Goal: Check status: Check status

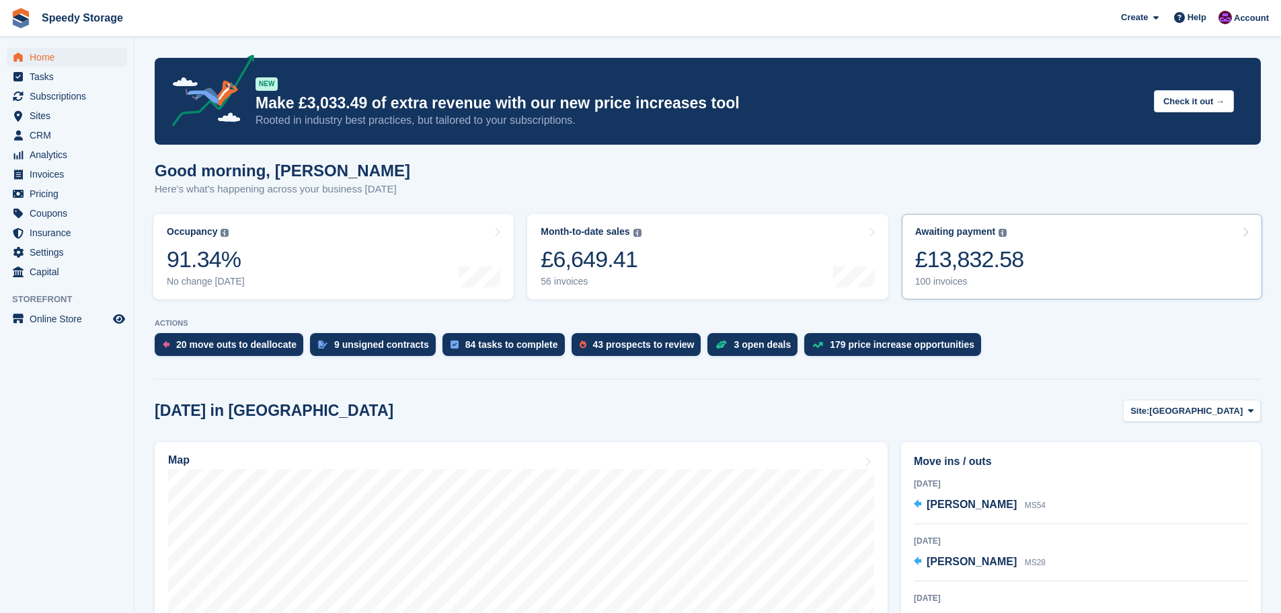
click at [968, 276] on div "Awaiting payment The total outstanding balance on all open invoices. £13,832.58…" at bounding box center [969, 256] width 109 height 61
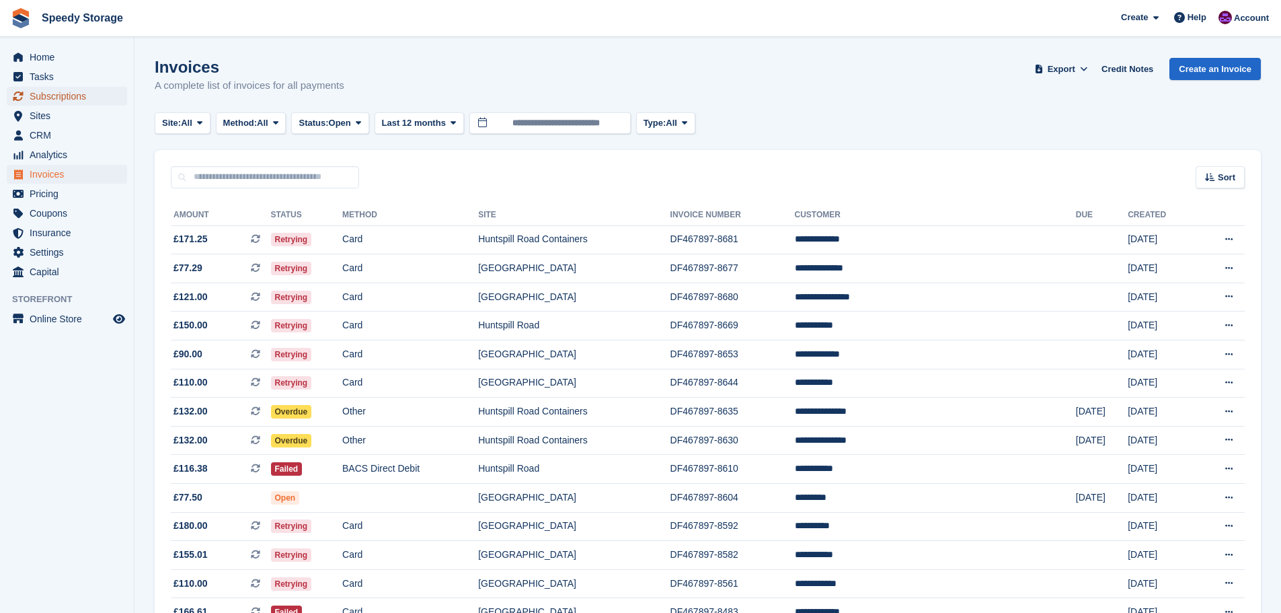
click at [74, 97] on span "Subscriptions" at bounding box center [70, 96] width 81 height 19
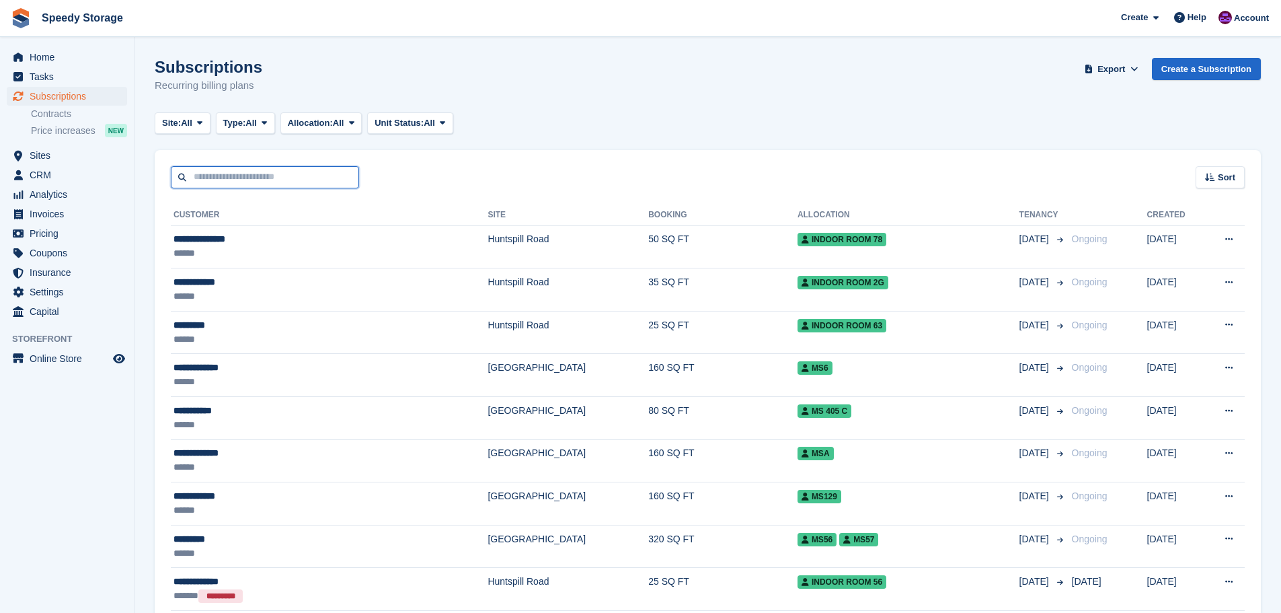
click at [229, 179] on input "text" at bounding box center [265, 177] width 188 height 22
type input "**********"
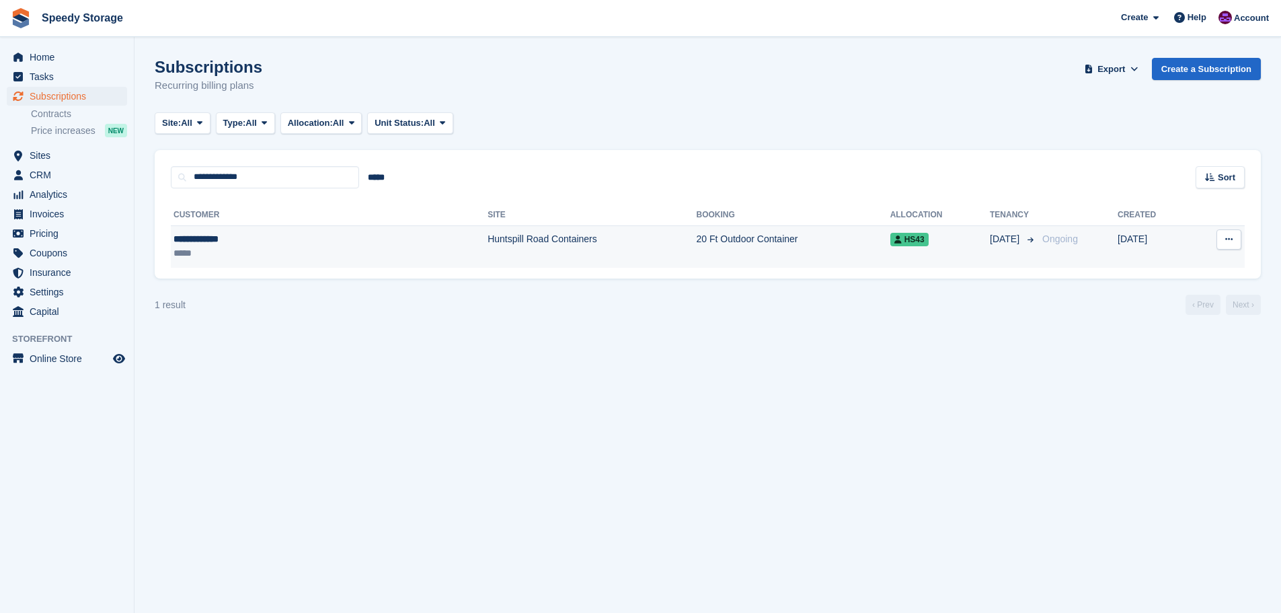
click at [286, 246] on div "*****" at bounding box center [255, 253] width 163 height 14
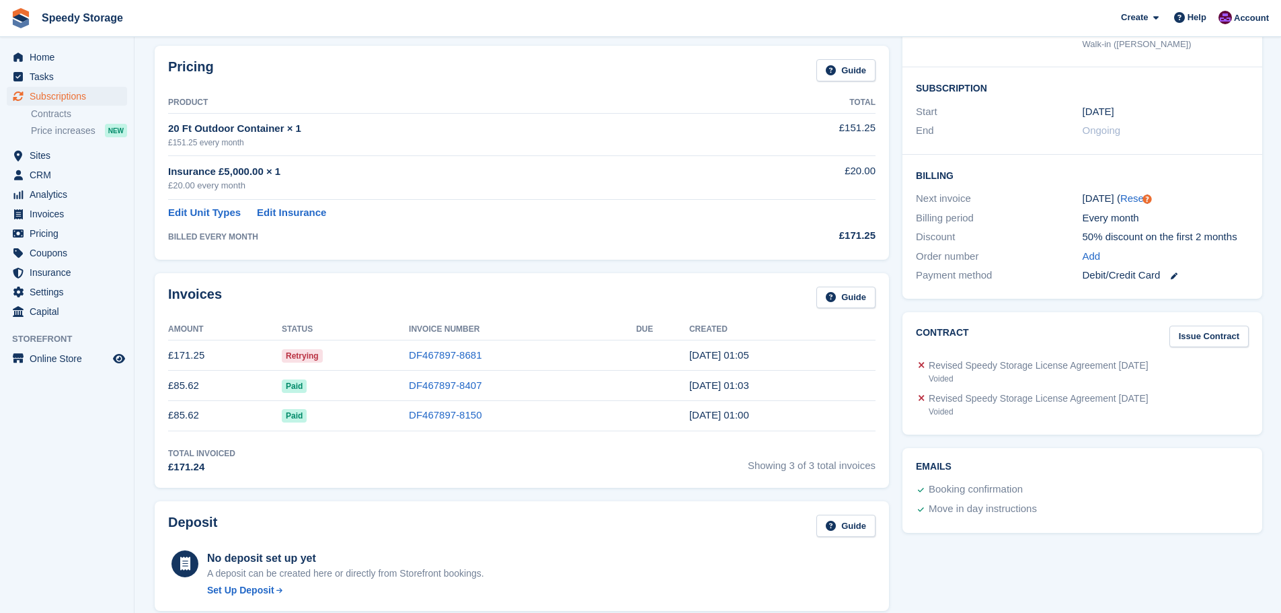
scroll to position [202, 0]
click at [231, 357] on td "£171.25" at bounding box center [225, 355] width 114 height 30
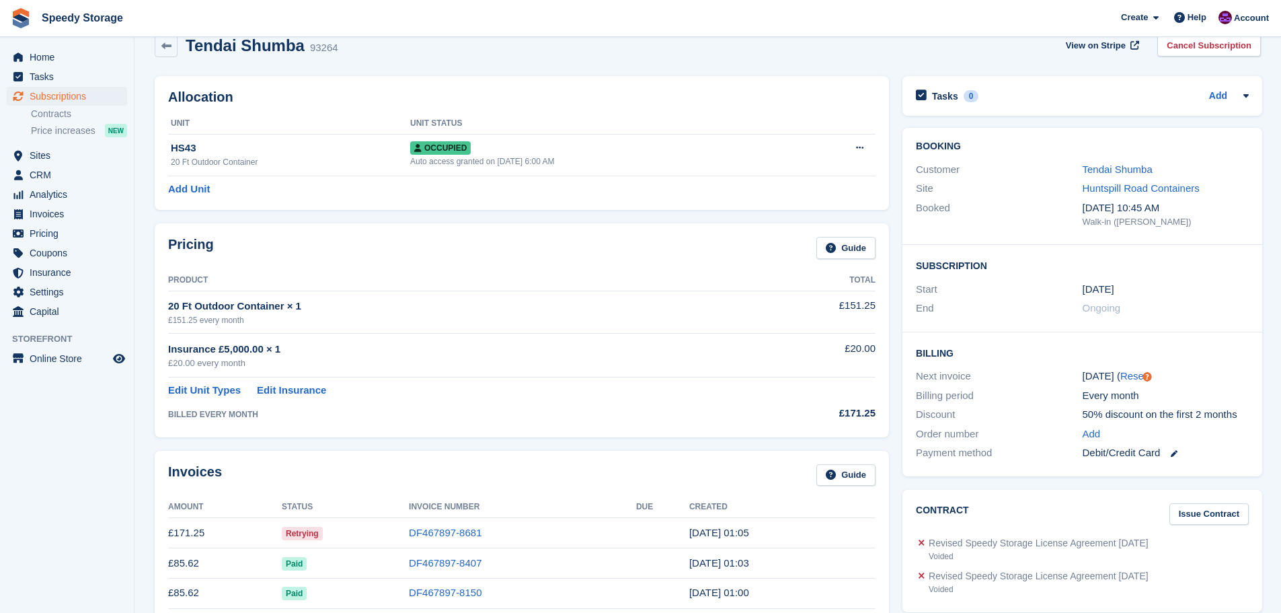
scroll to position [0, 0]
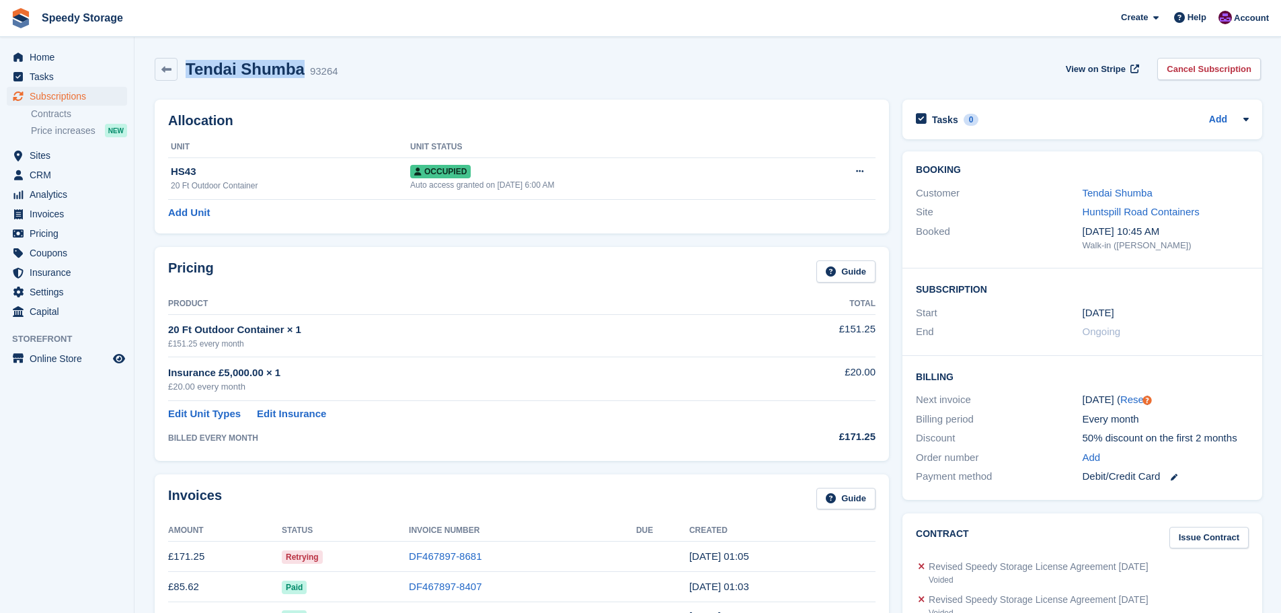
drag, startPoint x: 297, startPoint y: 66, endPoint x: 199, endPoint y: 71, distance: 98.3
click at [193, 73] on h2 "Tendai Shumba" at bounding box center [245, 69] width 119 height 18
drag, startPoint x: 199, startPoint y: 71, endPoint x: 406, endPoint y: 65, distance: 207.2
click at [406, 65] on div "Tendai Shumba 93264 View on Stripe Cancel Subscription" at bounding box center [708, 69] width 1106 height 23
drag, startPoint x: 298, startPoint y: 70, endPoint x: 188, endPoint y: 71, distance: 109.6
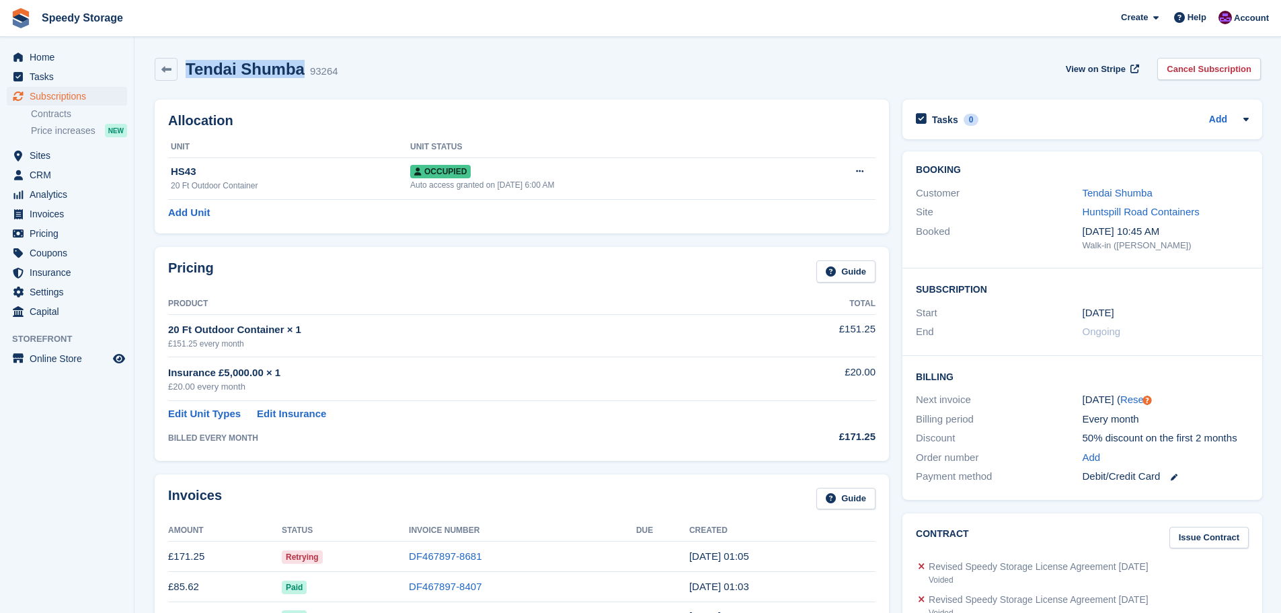
click at [188, 71] on div "Tendai Shumba 93264" at bounding box center [258, 70] width 161 height 20
copy h2 "Tendai Shumba"
click at [98, 60] on span "Home" at bounding box center [70, 57] width 81 height 19
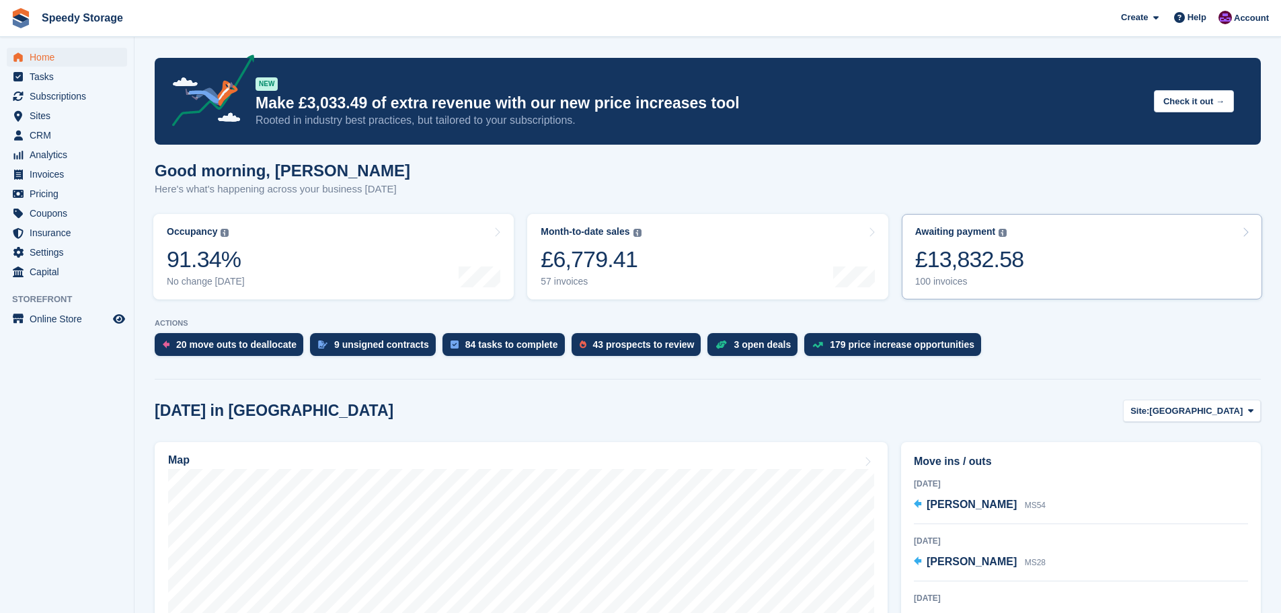
click at [1058, 269] on link "Awaiting payment The total outstanding balance on all open invoices. £13,832.58…" at bounding box center [1082, 256] width 360 height 85
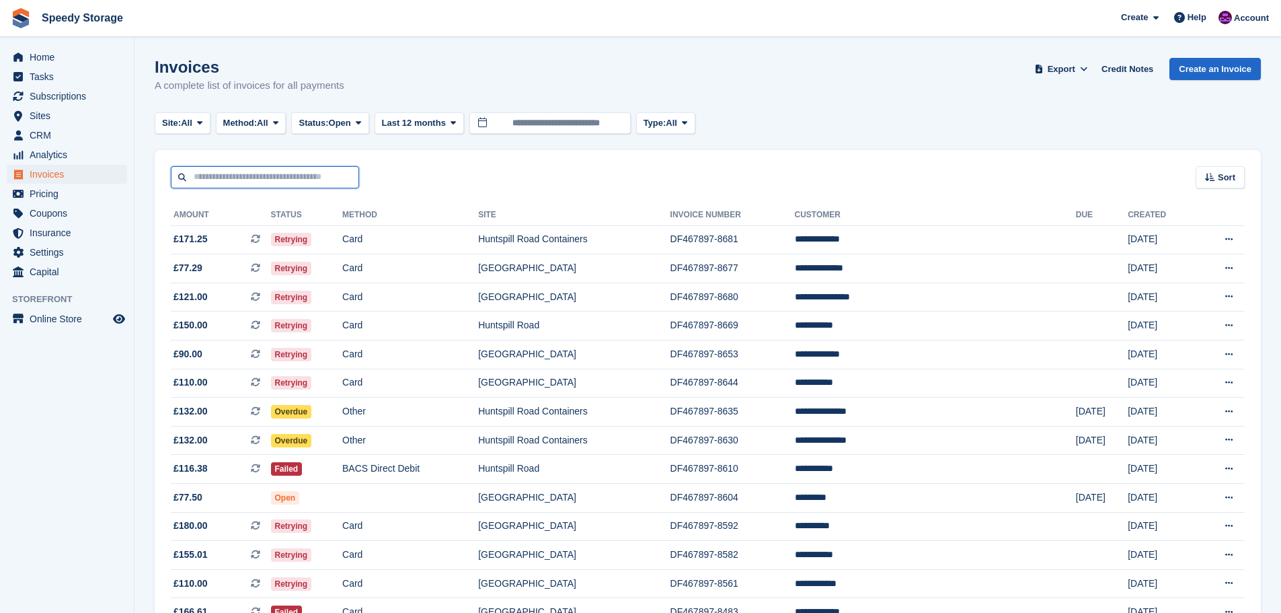
paste input "**********"
type input "**********"
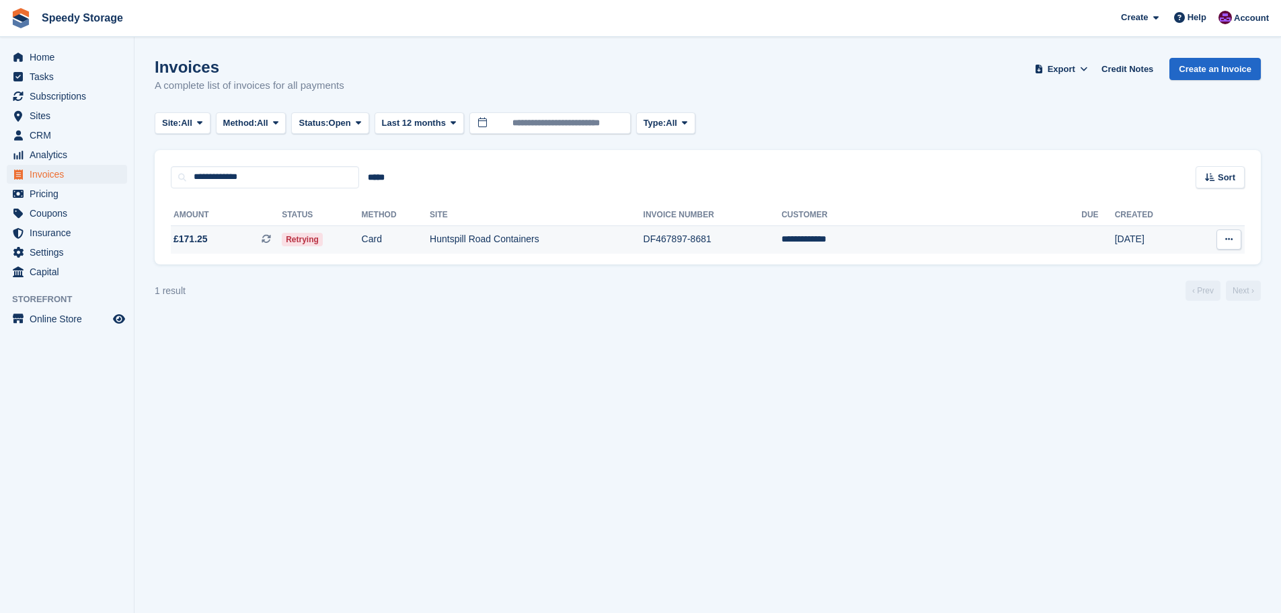
click at [361, 235] on td "Retrying" at bounding box center [321, 239] width 79 height 28
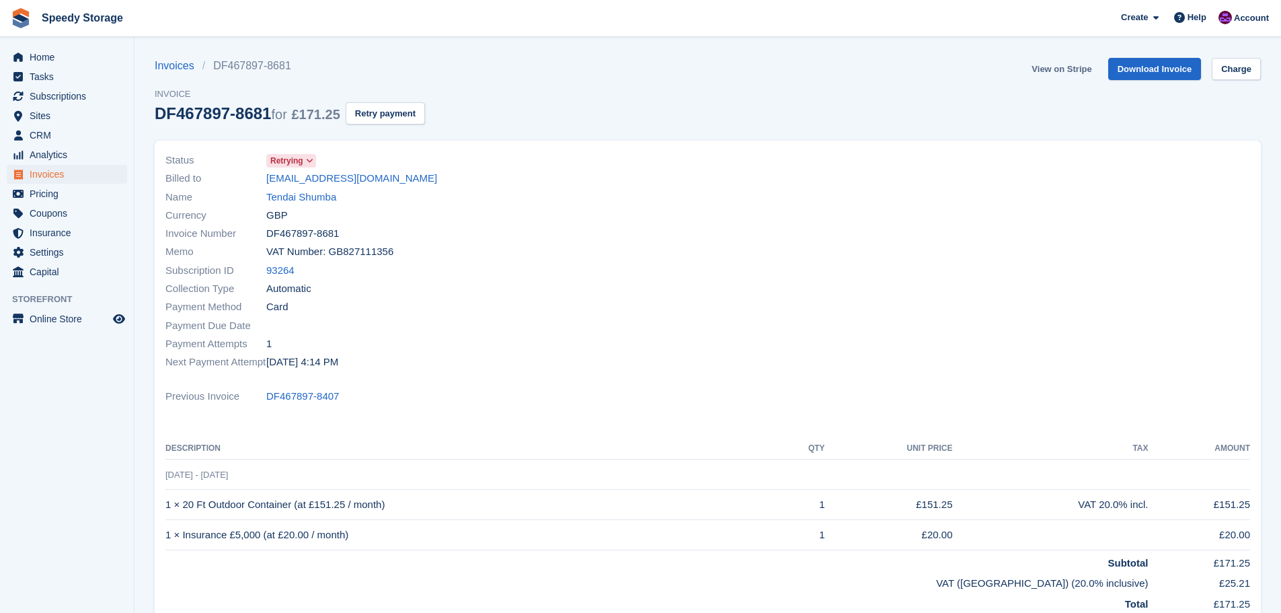
click at [1061, 70] on link "View on Stripe" at bounding box center [1061, 69] width 71 height 22
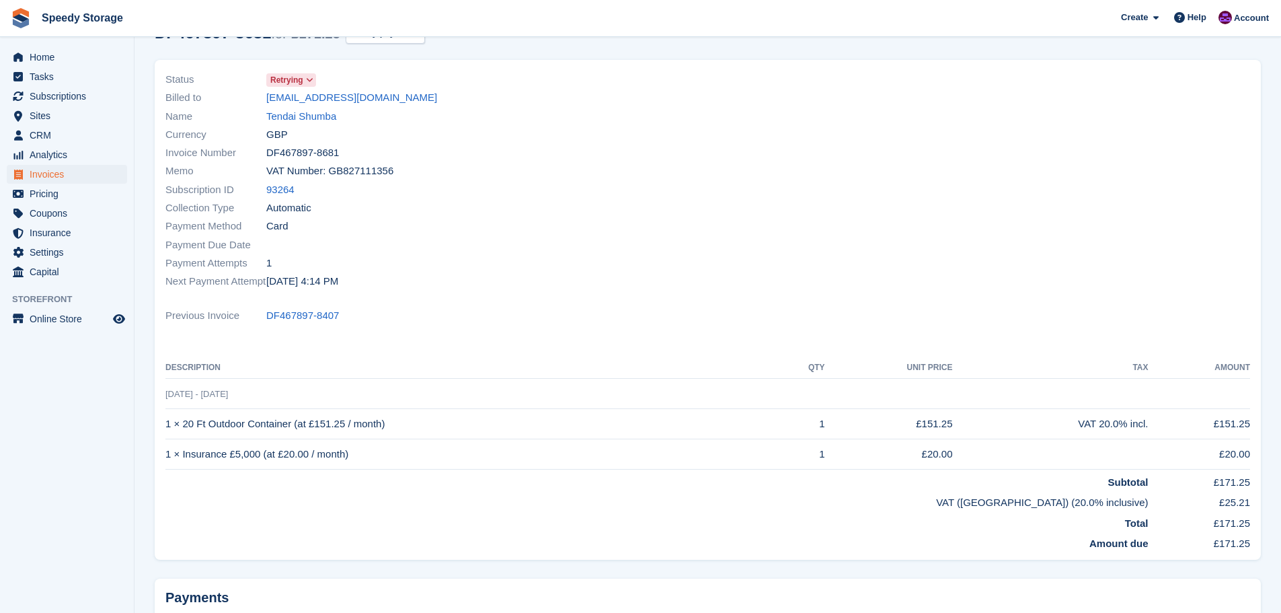
scroll to position [13, 0]
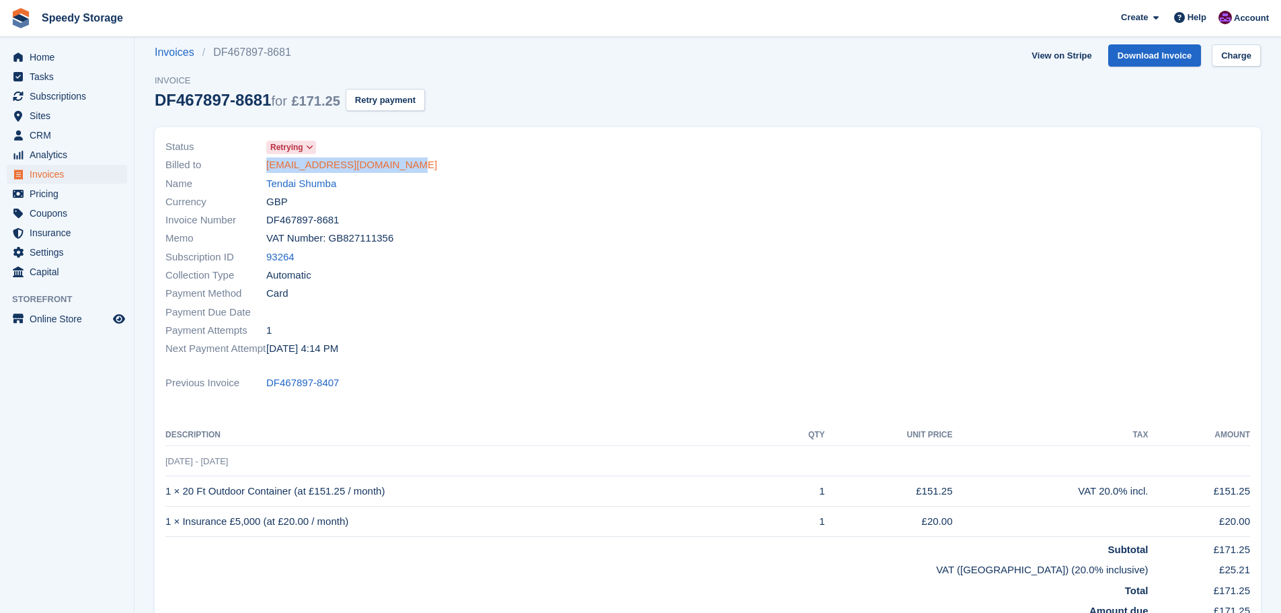
drag, startPoint x: 410, startPoint y: 163, endPoint x: 268, endPoint y: 169, distance: 142.7
click at [268, 169] on div "Billed to shumbatendai27@yahoo.co.uk" at bounding box center [432, 165] width 535 height 18
copy link "shumbatendai27@yahoo.co.uk"
click at [309, 145] on icon at bounding box center [309, 147] width 7 height 8
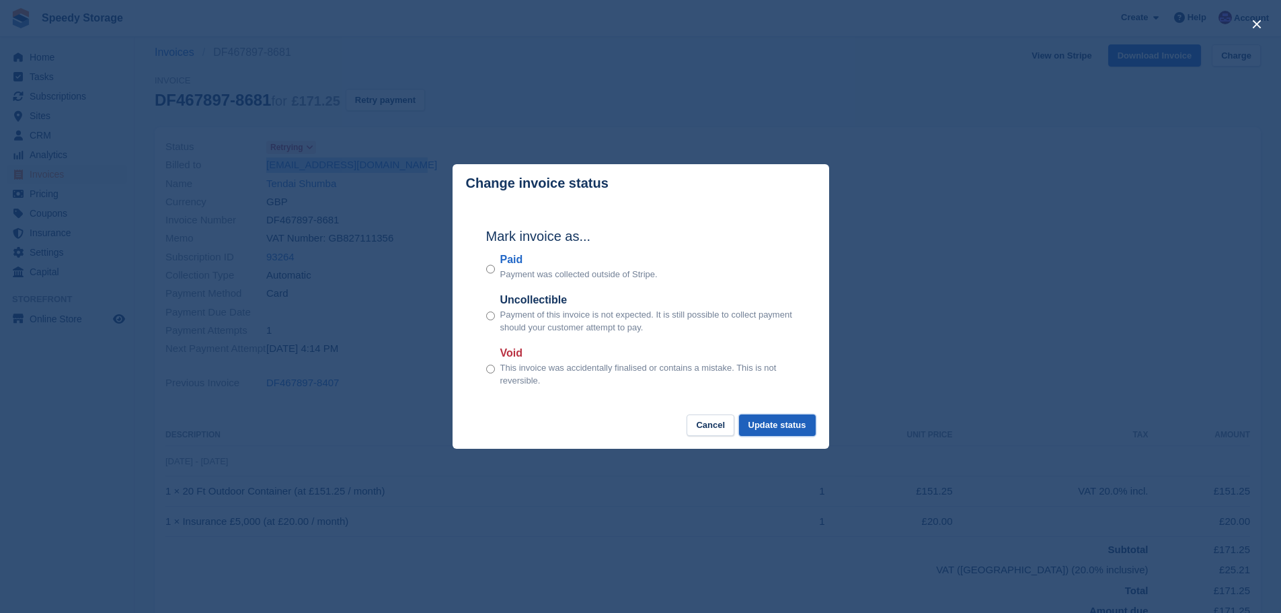
click at [790, 424] on button "Update status" at bounding box center [777, 425] width 77 height 22
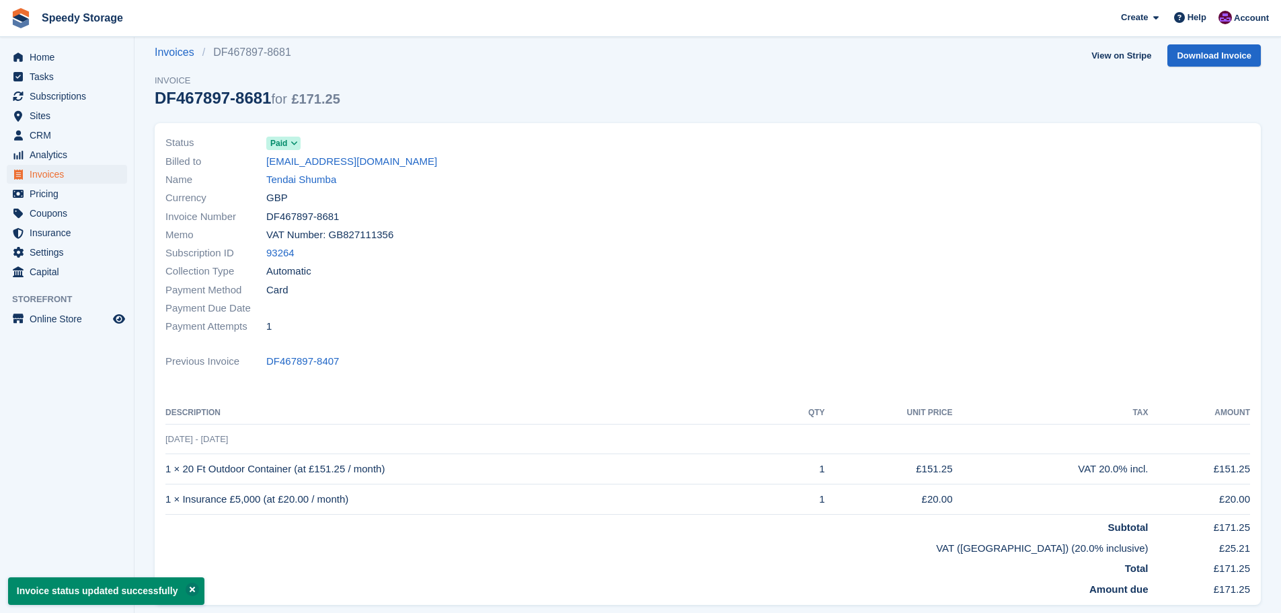
scroll to position [0, 0]
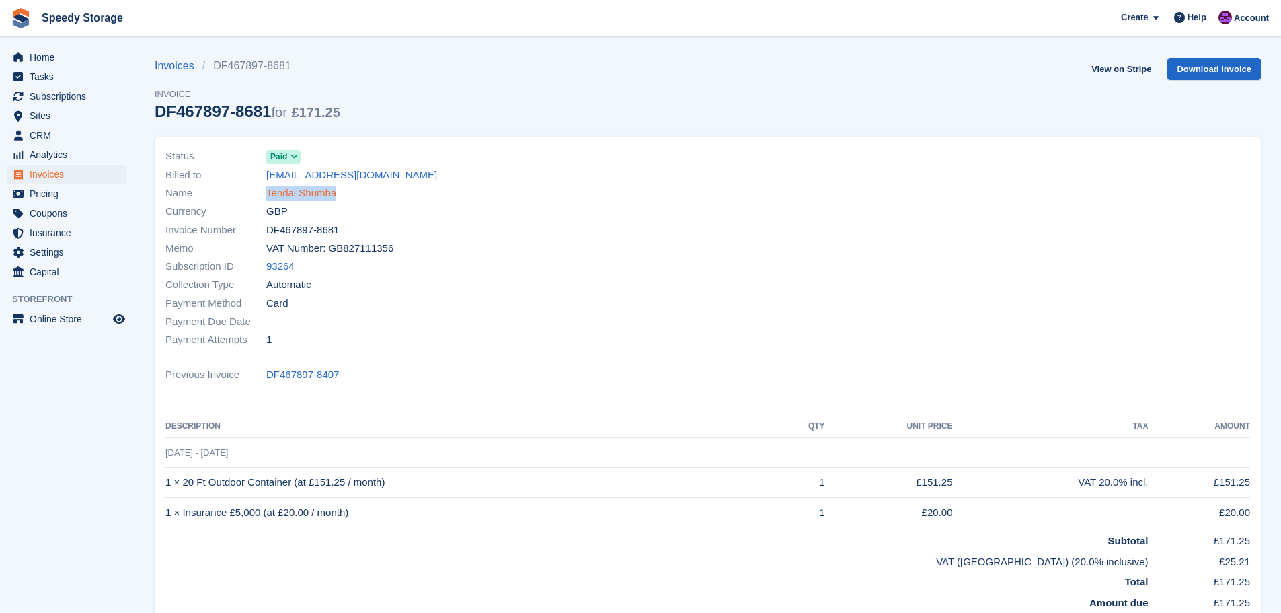
drag, startPoint x: 345, startPoint y: 192, endPoint x: 267, endPoint y: 193, distance: 78.0
click at [267, 193] on div "Name Tendai Shumba" at bounding box center [432, 193] width 535 height 18
copy link "Tendai Shumba"
click at [80, 96] on span "Subscriptions" at bounding box center [70, 96] width 81 height 19
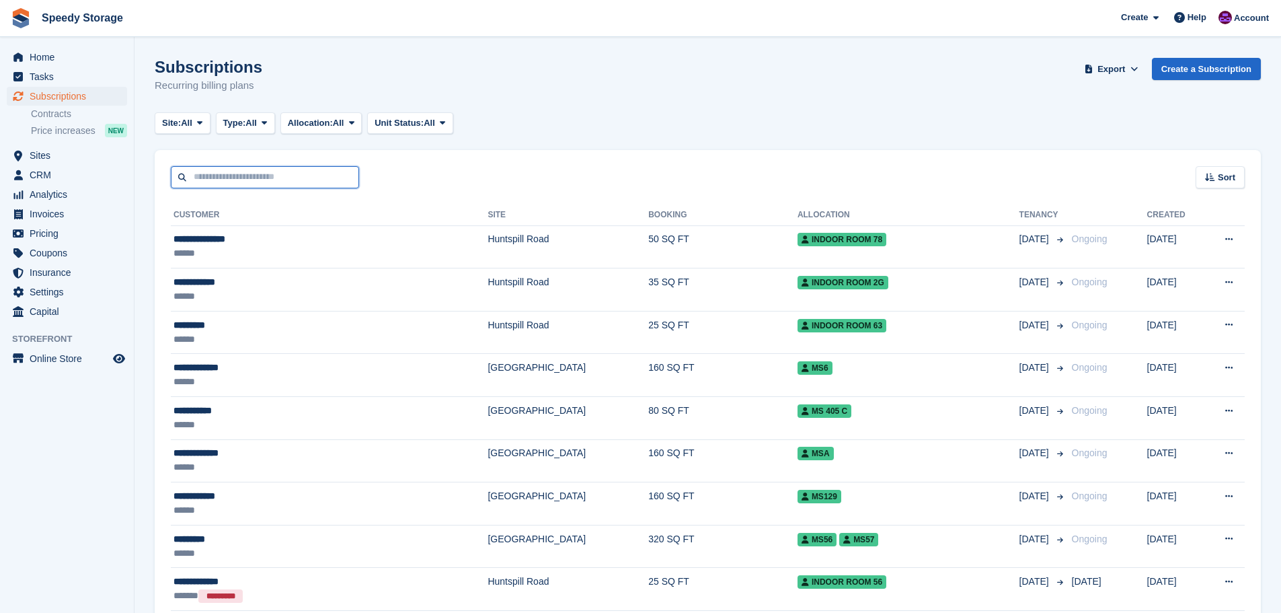
click at [222, 180] on input "text" at bounding box center [265, 177] width 188 height 22
paste input "**********"
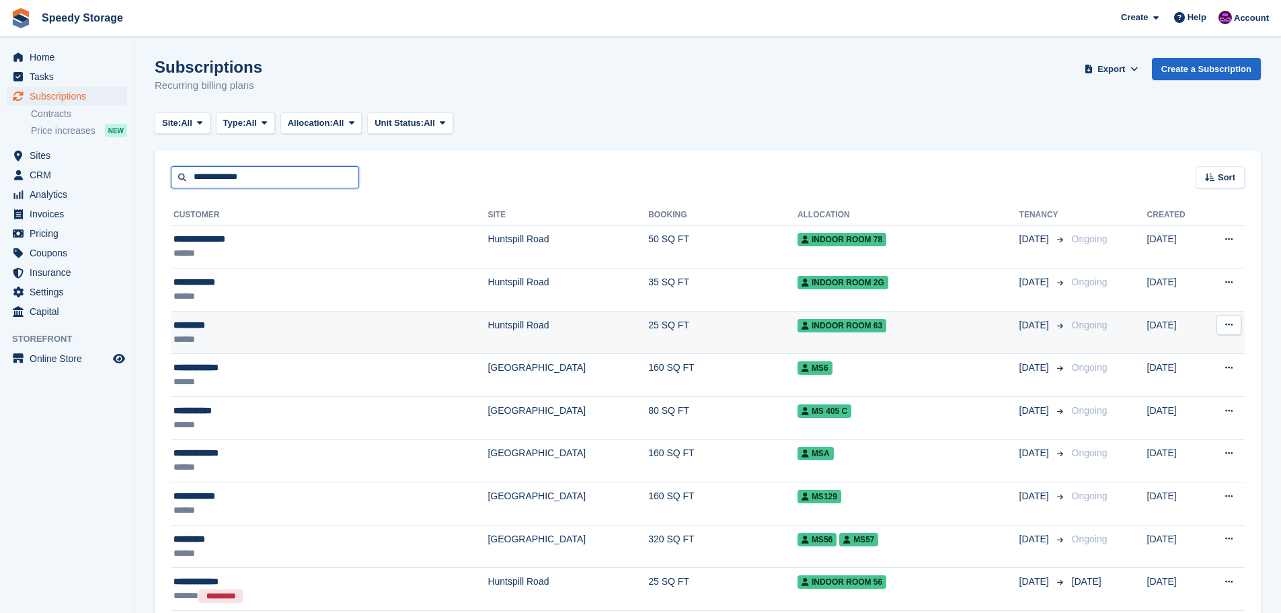
type input "**********"
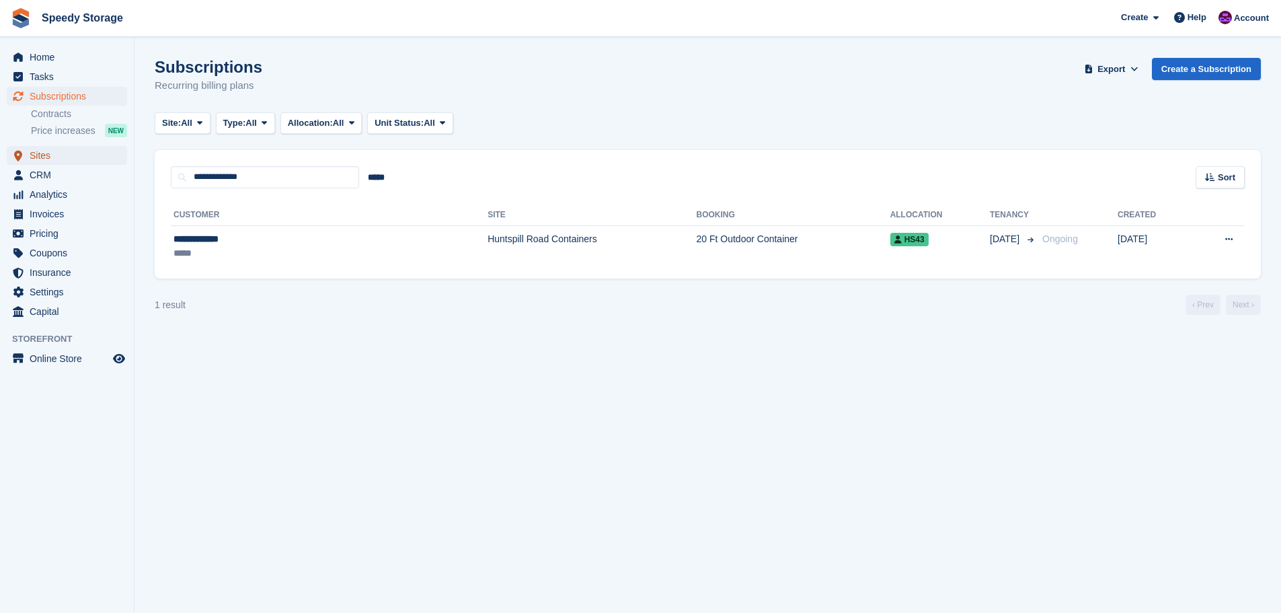
click at [46, 151] on span "Sites" at bounding box center [70, 155] width 81 height 19
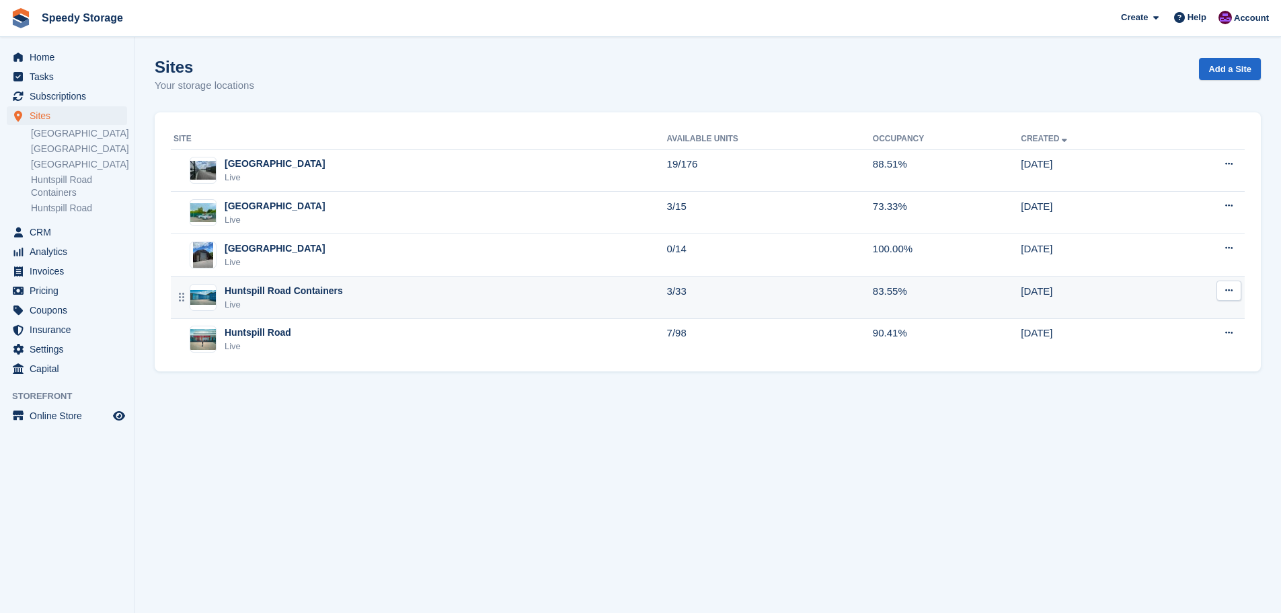
click at [351, 302] on div "Huntspill Road Containers Live" at bounding box center [421, 298] width 494 height 28
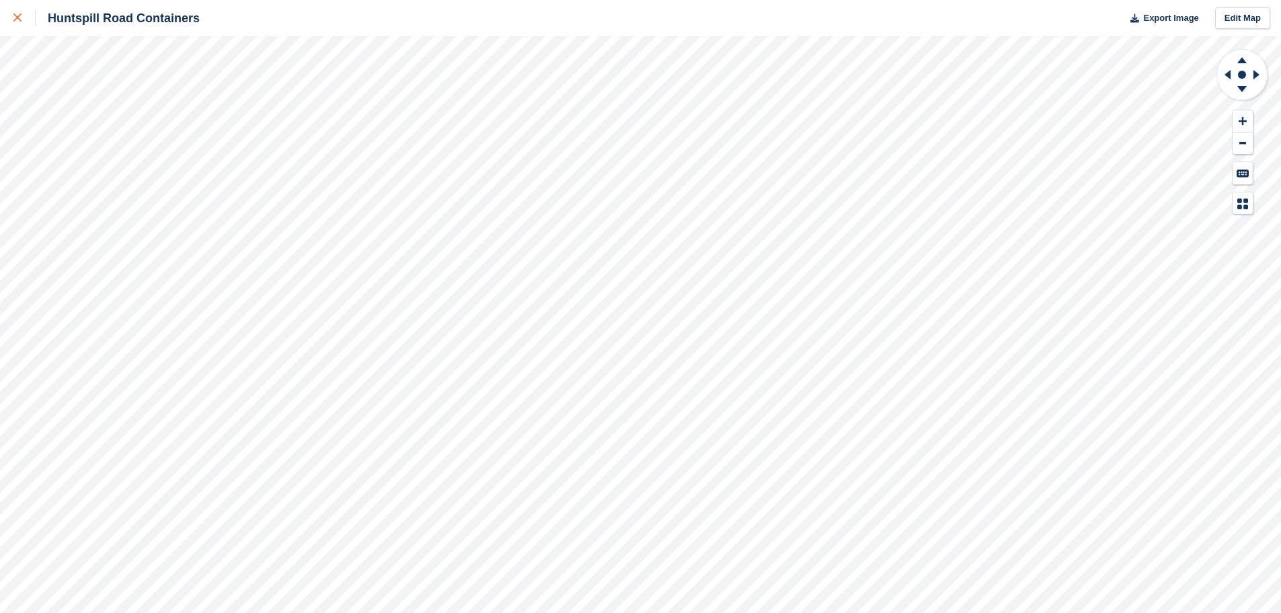
click at [24, 17] on div at bounding box center [24, 18] width 22 height 16
